Goal: Obtain resource: Obtain resource

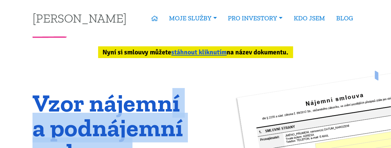
drag, startPoint x: 0, startPoint y: 0, endPoint x: 213, endPoint y: 130, distance: 249.1
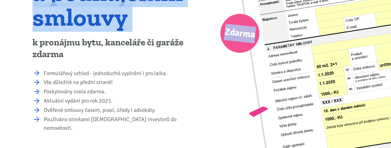
scroll to position [136, 0]
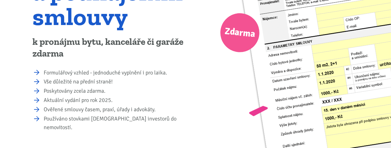
click at [73, 44] on p "k pronájmu bytu, kanceláře či garáže zdarma" at bounding box center [112, 48] width 159 height 24
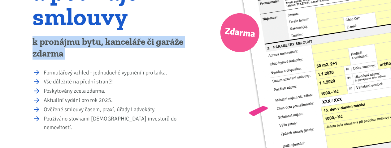
click at [73, 44] on p "k pronájmu bytu, kanceláře či garáže zdarma" at bounding box center [112, 48] width 159 height 24
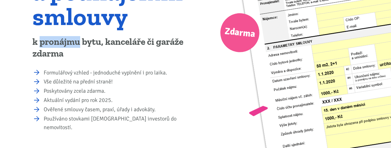
click at [73, 44] on p "k pronájmu bytu, kanceláře či garáže zdarma" at bounding box center [112, 48] width 159 height 24
